Goal: Navigation & Orientation: Understand site structure

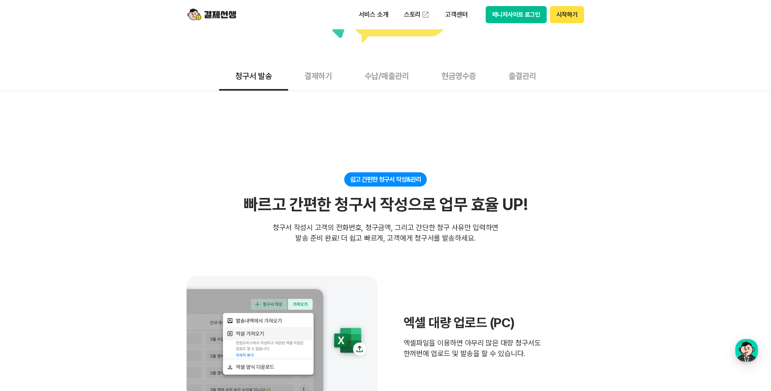
scroll to position [164, 0]
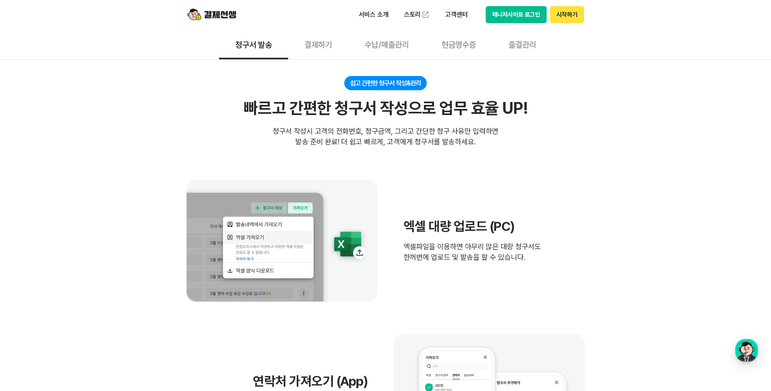
drag, startPoint x: 115, startPoint y: 156, endPoint x: 116, endPoint y: 172, distance: 16.3
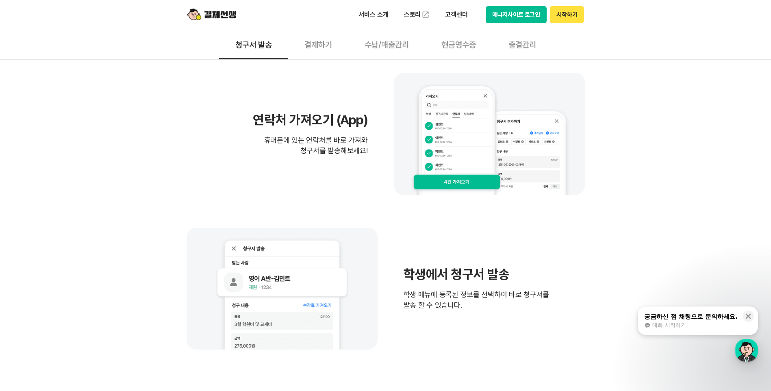
drag, startPoint x: 118, startPoint y: 131, endPoint x: 102, endPoint y: 106, distance: 30.5
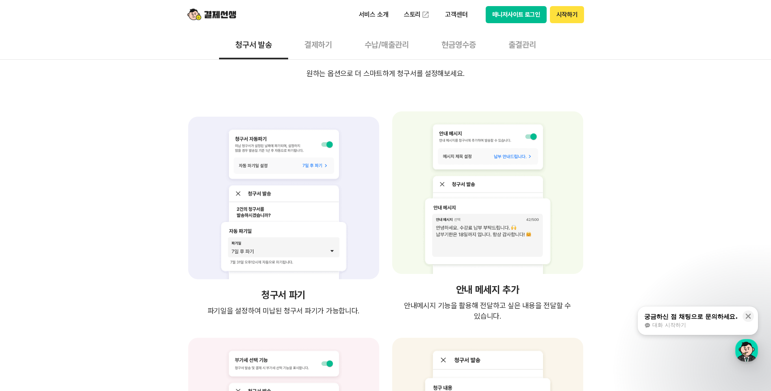
drag, startPoint x: 102, startPoint y: 104, endPoint x: 101, endPoint y: 119, distance: 14.6
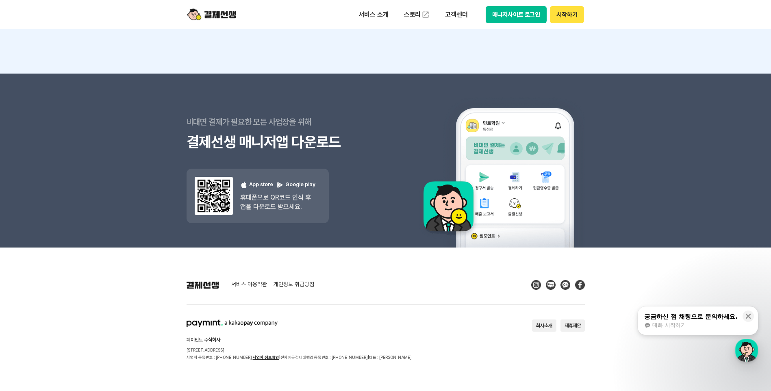
drag, startPoint x: 101, startPoint y: 110, endPoint x: 87, endPoint y: 210, distance: 100.8
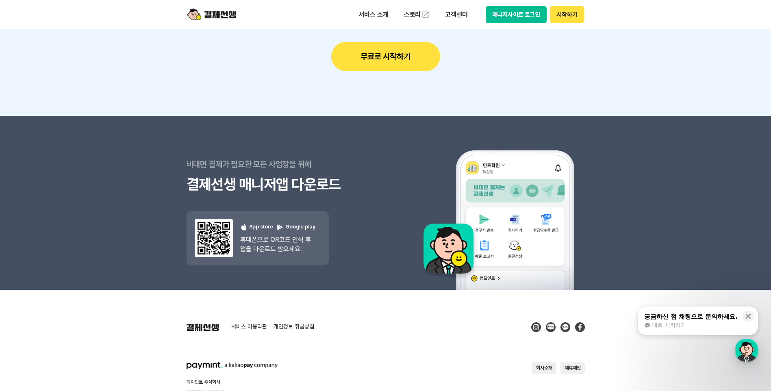
drag, startPoint x: 90, startPoint y: 218, endPoint x: 100, endPoint y: 167, distance: 51.6
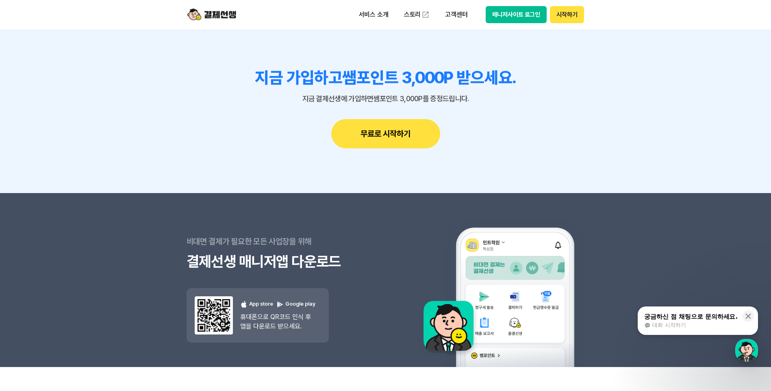
scroll to position [1697, 0]
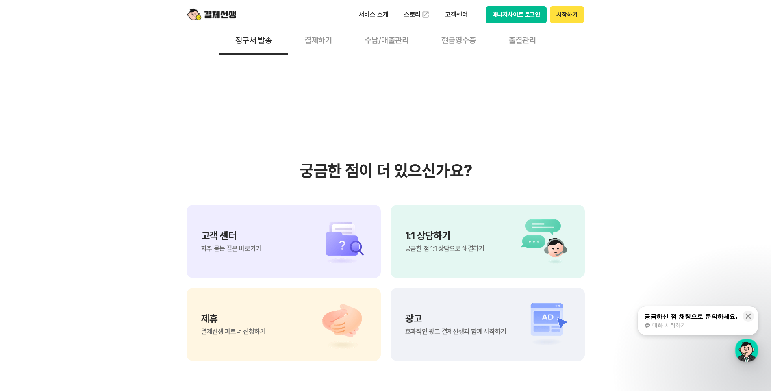
drag, startPoint x: 110, startPoint y: 186, endPoint x: 119, endPoint y: 78, distance: 108.0
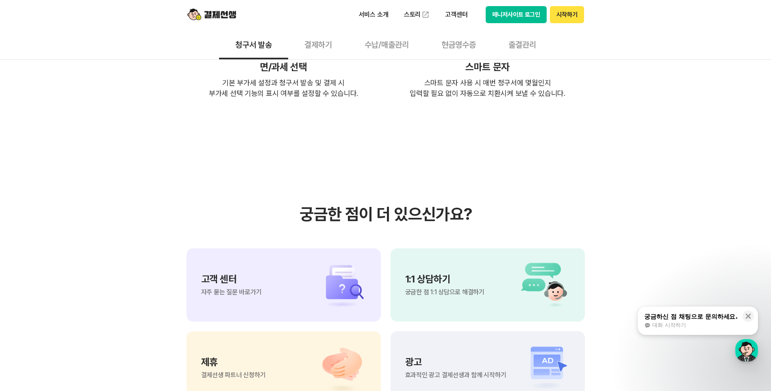
click at [460, 51] on button "현금영수증" at bounding box center [458, 44] width 67 height 30
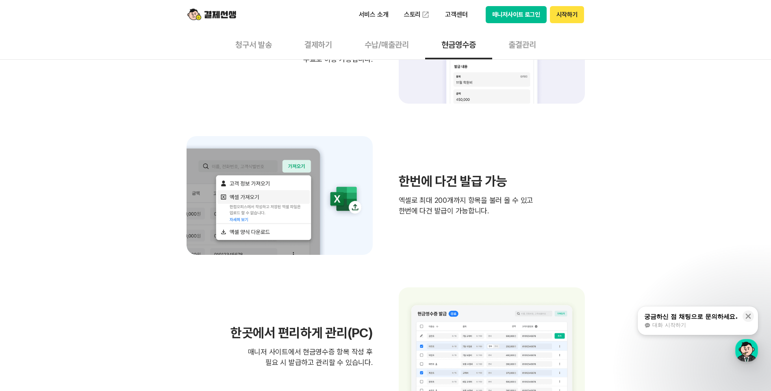
drag, startPoint x: 174, startPoint y: 104, endPoint x: 156, endPoint y: 158, distance: 57.0
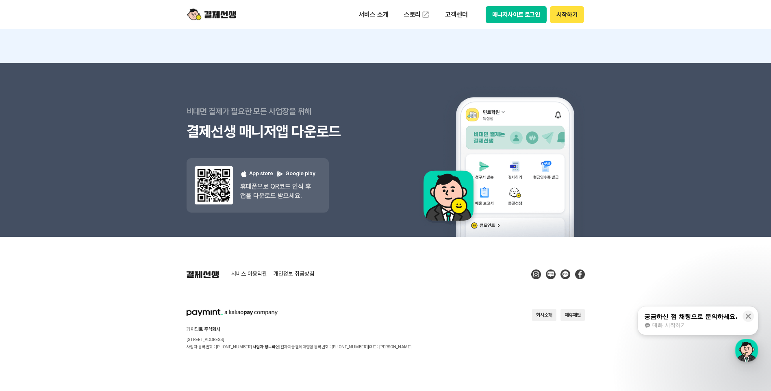
drag, startPoint x: 126, startPoint y: 210, endPoint x: 121, endPoint y: 235, distance: 25.7
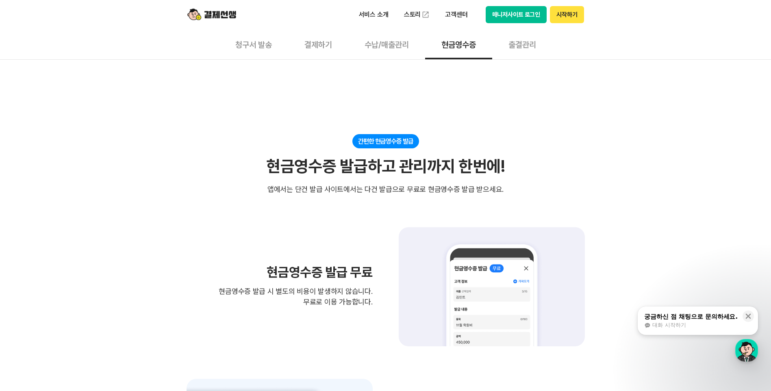
drag, startPoint x: 118, startPoint y: 235, endPoint x: 304, endPoint y: 81, distance: 241.8
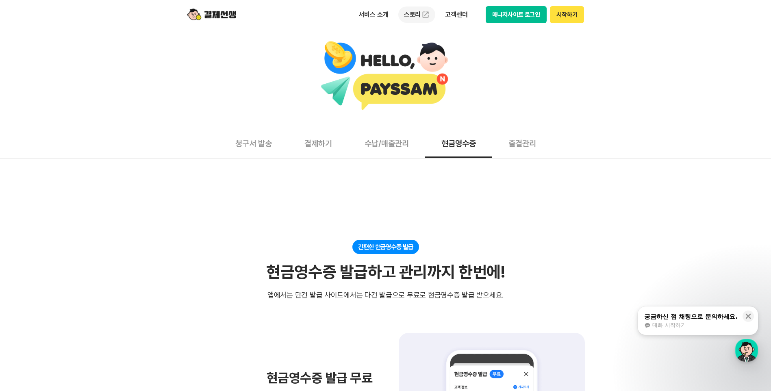
click at [417, 14] on link "스토리" at bounding box center [416, 15] width 37 height 16
click at [380, 8] on p "서비스 소개" at bounding box center [373, 14] width 41 height 15
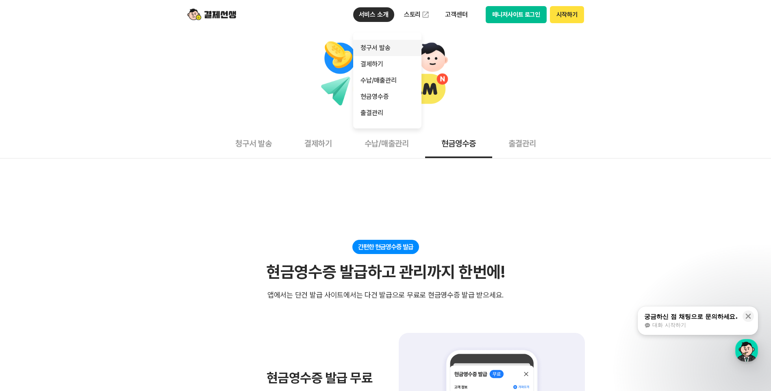
click at [370, 43] on link "청구서 발송" at bounding box center [387, 48] width 68 height 16
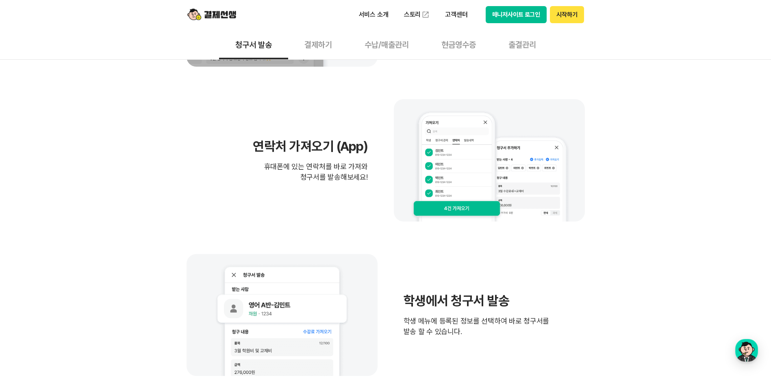
drag, startPoint x: 107, startPoint y: 121, endPoint x: 108, endPoint y: 189, distance: 67.9
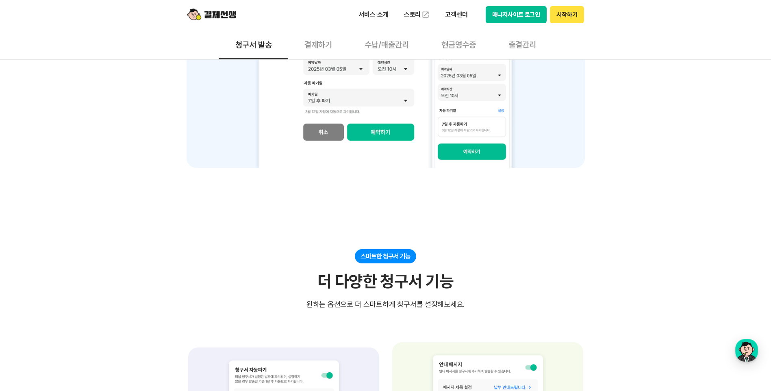
drag, startPoint x: 119, startPoint y: 143, endPoint x: 113, endPoint y: 256, distance: 112.7
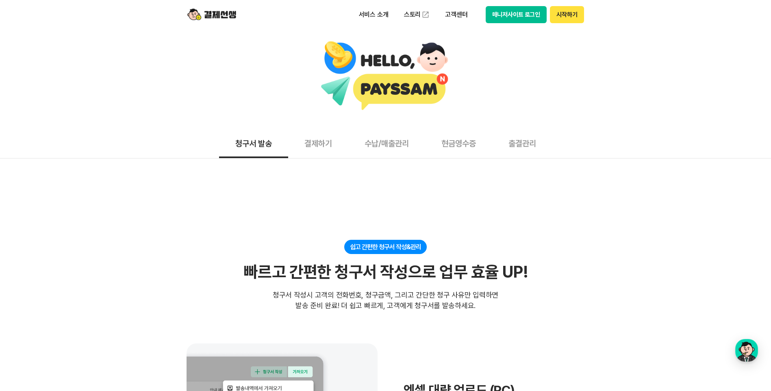
drag, startPoint x: 114, startPoint y: 261, endPoint x: 126, endPoint y: 71, distance: 190.1
click at [375, 14] on p "서비스 소개" at bounding box center [373, 14] width 41 height 15
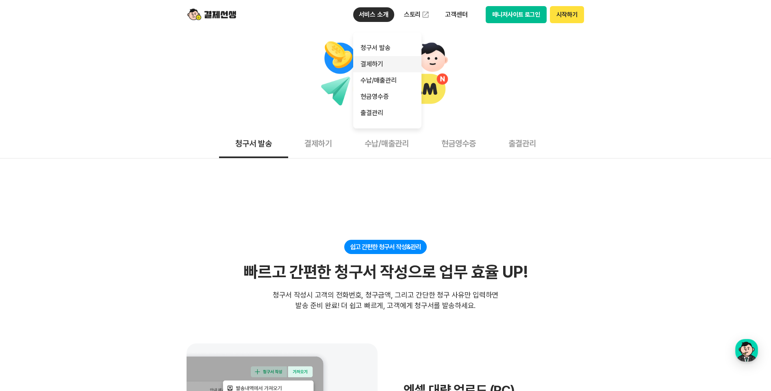
click at [376, 65] on link "결제하기" at bounding box center [387, 64] width 68 height 16
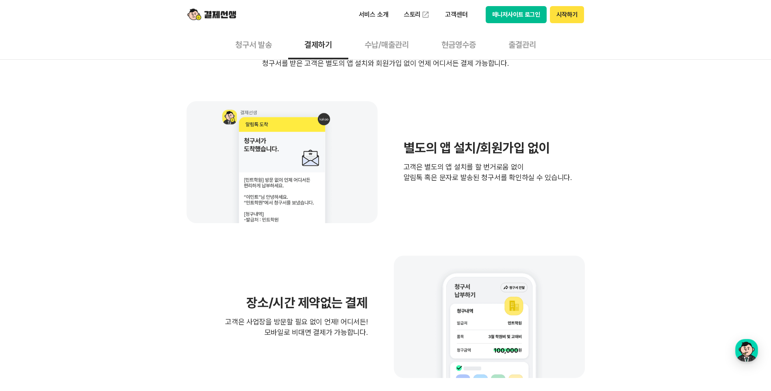
drag, startPoint x: 140, startPoint y: 172, endPoint x: 134, endPoint y: 204, distance: 32.7
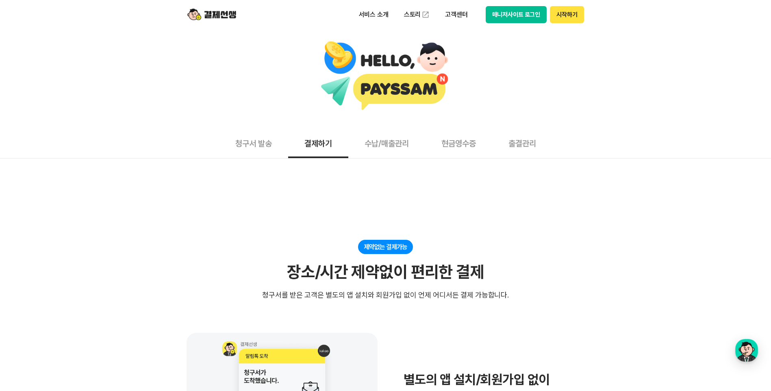
drag, startPoint x: 151, startPoint y: 185, endPoint x: 180, endPoint y: 65, distance: 123.8
click at [460, 19] on p "고객센터" at bounding box center [456, 14] width 34 height 15
click at [409, 16] on link "스토리" at bounding box center [416, 15] width 37 height 16
